Goal: Information Seeking & Learning: Understand process/instructions

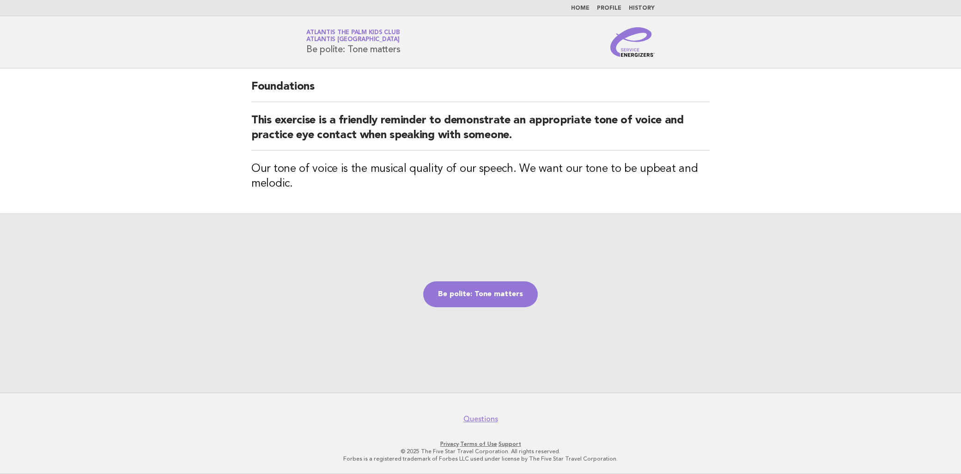
drag, startPoint x: 306, startPoint y: 48, endPoint x: 415, endPoint y: 53, distance: 108.7
click at [415, 53] on div "Service Energizers Atlantis The Palm Kids Club Atlantis Dubai Be polite: Tone m…" at bounding box center [480, 42] width 374 height 30
copy h1 "Be polite: Tone matters"
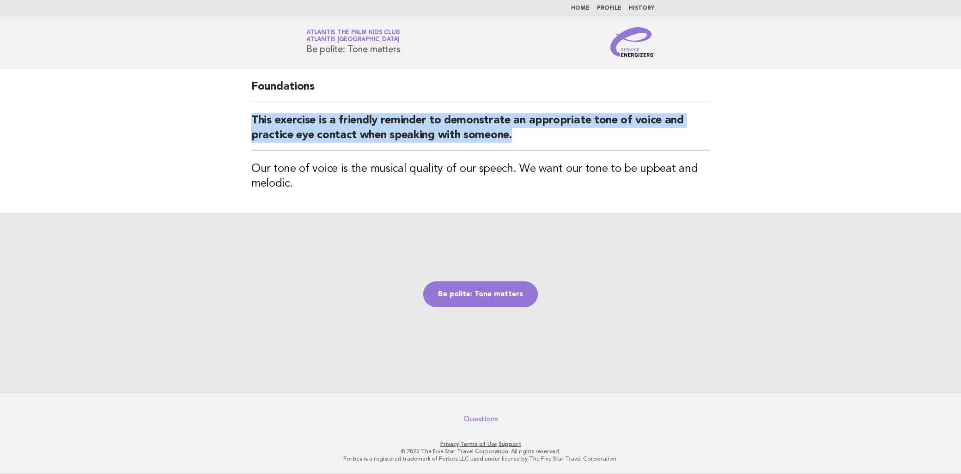
drag, startPoint x: 243, startPoint y: 116, endPoint x: 514, endPoint y: 140, distance: 272.3
click at [514, 140] on div "Foundations This exercise is a friendly reminder to demonstrate an appropriate …" at bounding box center [480, 140] width 481 height 145
copy h2 "This exercise is a friendly reminder to demonstrate an appropriate tone of voic…"
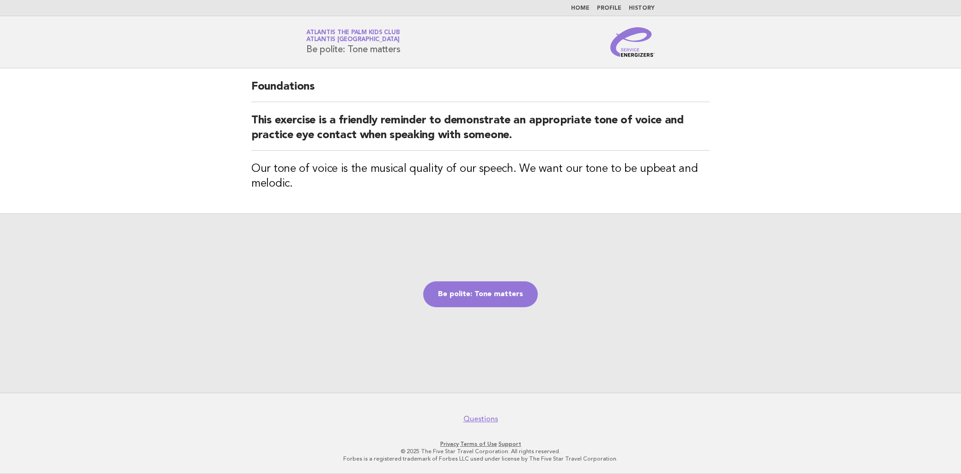
click at [413, 154] on div "Foundations This exercise is a friendly reminder to demonstrate an appropriate …" at bounding box center [480, 140] width 481 height 145
click at [474, 279] on div "Be polite: Tone matters" at bounding box center [480, 302] width 961 height 179
click at [471, 287] on link "Be polite: Tone matters" at bounding box center [480, 294] width 115 height 26
click at [521, 298] on link "Be polite: Tone matters" at bounding box center [480, 294] width 115 height 26
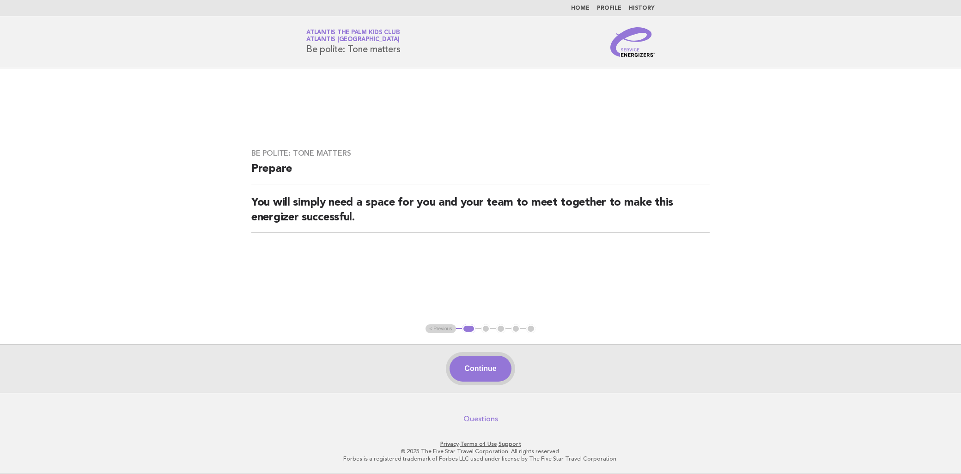
click at [490, 367] on button "Continue" at bounding box center [480, 369] width 61 height 26
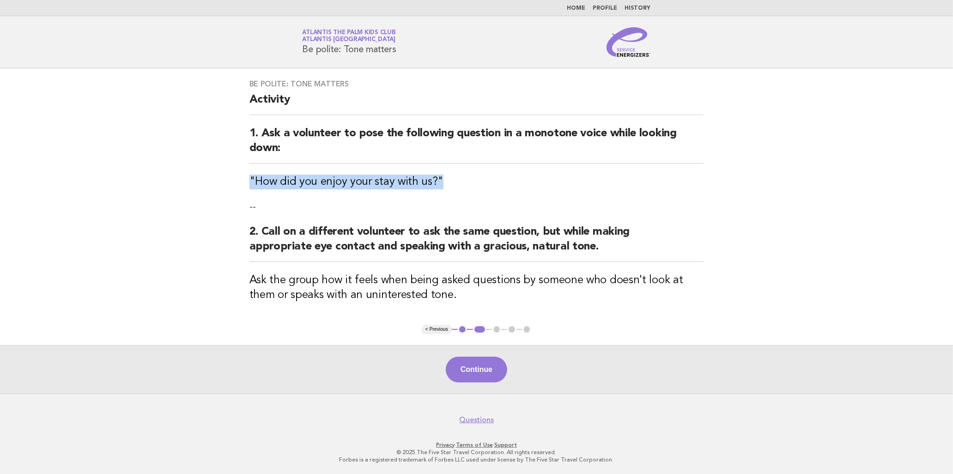
drag, startPoint x: 230, startPoint y: 178, endPoint x: 452, endPoint y: 171, distance: 221.9
click at [452, 171] on main "Be polite: Tone matters Activity 1. Ask a volunteer to pose the following quest…" at bounding box center [476, 230] width 953 height 325
click at [454, 172] on div "Be polite: Tone matters Activity 1. Ask a volunteer to pose the following quest…" at bounding box center [476, 196] width 477 height 256
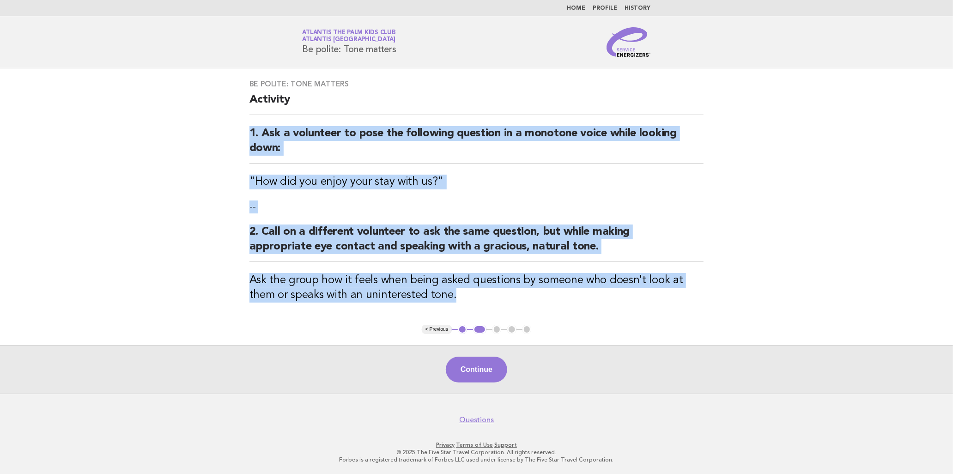
drag, startPoint x: 240, startPoint y: 125, endPoint x: 470, endPoint y: 297, distance: 287.2
click at [470, 297] on div "Be polite: Tone matters Activity 1. Ask a volunteer to pose the following quest…" at bounding box center [476, 196] width 477 height 256
copy div "1. Ask a volunteer to pose the following question in a monotone voice while loo…"
click at [477, 358] on button "Continue" at bounding box center [476, 370] width 61 height 26
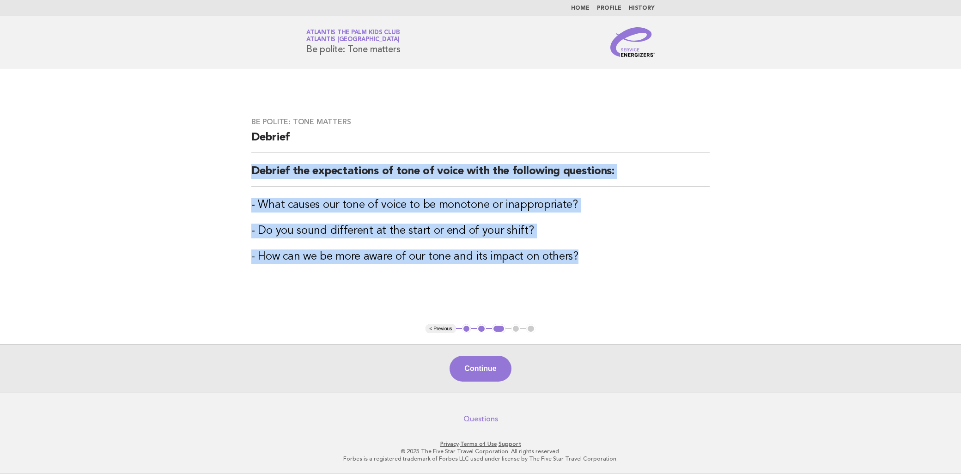
drag, startPoint x: 242, startPoint y: 173, endPoint x: 587, endPoint y: 260, distance: 356.0
click at [587, 260] on div "Be polite: Tone matters Debrief Debrief the expectations of tone of voice with …" at bounding box center [480, 196] width 481 height 180
copy div "Debrief the expectations of tone of voice with the following questions: - What …"
click at [514, 258] on h3 "- How can we be more aware of our tone and its impact on others?" at bounding box center [480, 257] width 458 height 15
